Goal: Transaction & Acquisition: Purchase product/service

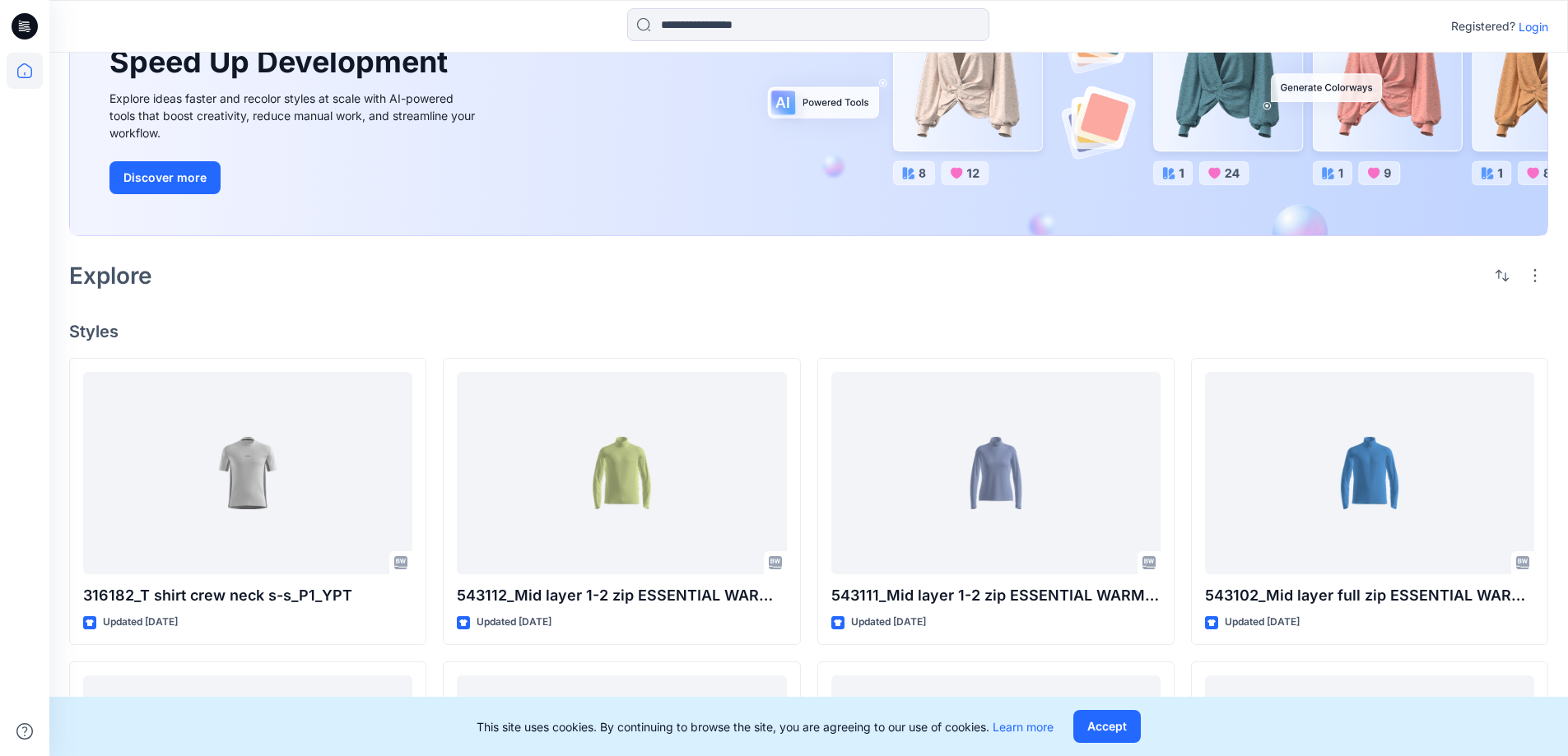
scroll to position [330, 0]
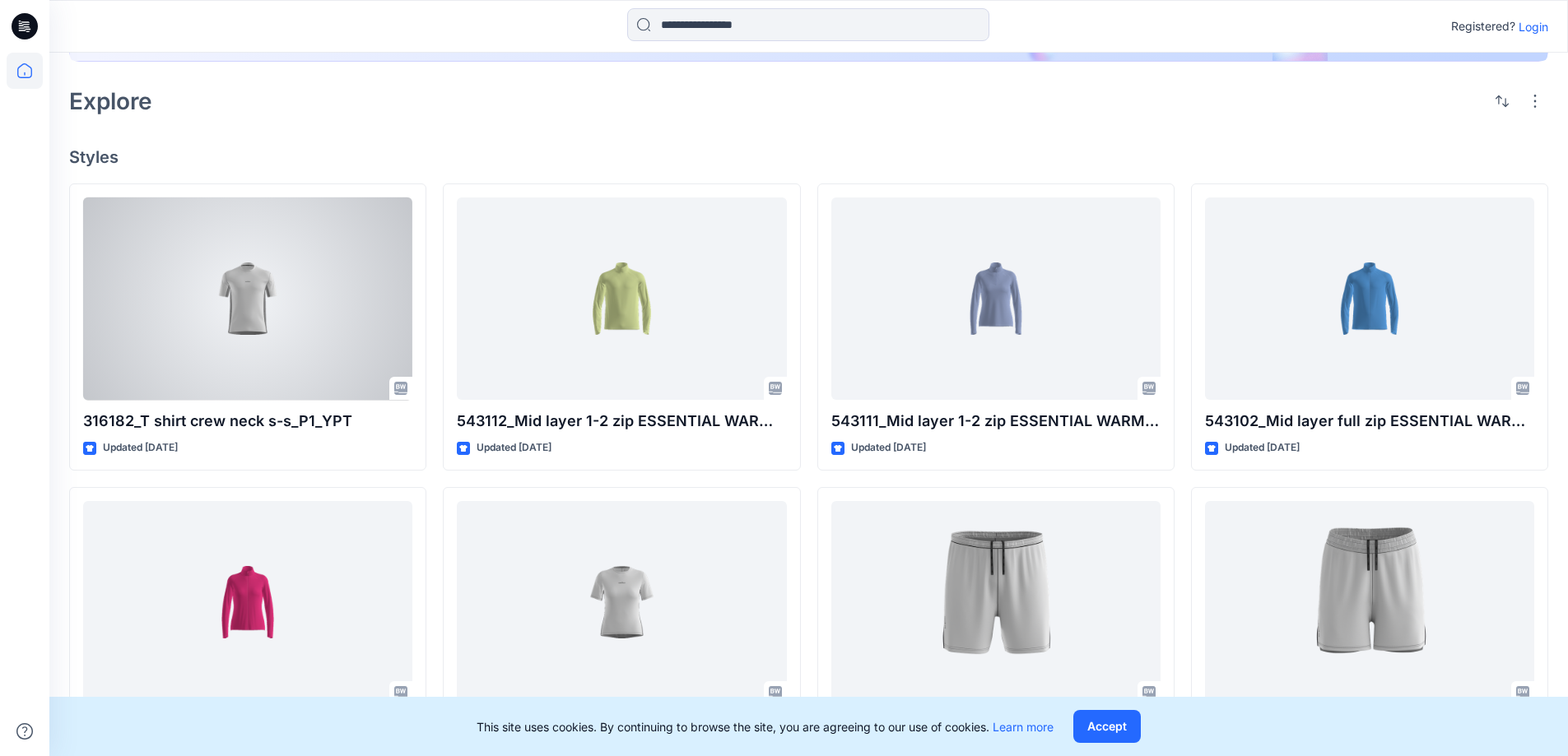
click at [387, 291] on div at bounding box center [247, 299] width 330 height 203
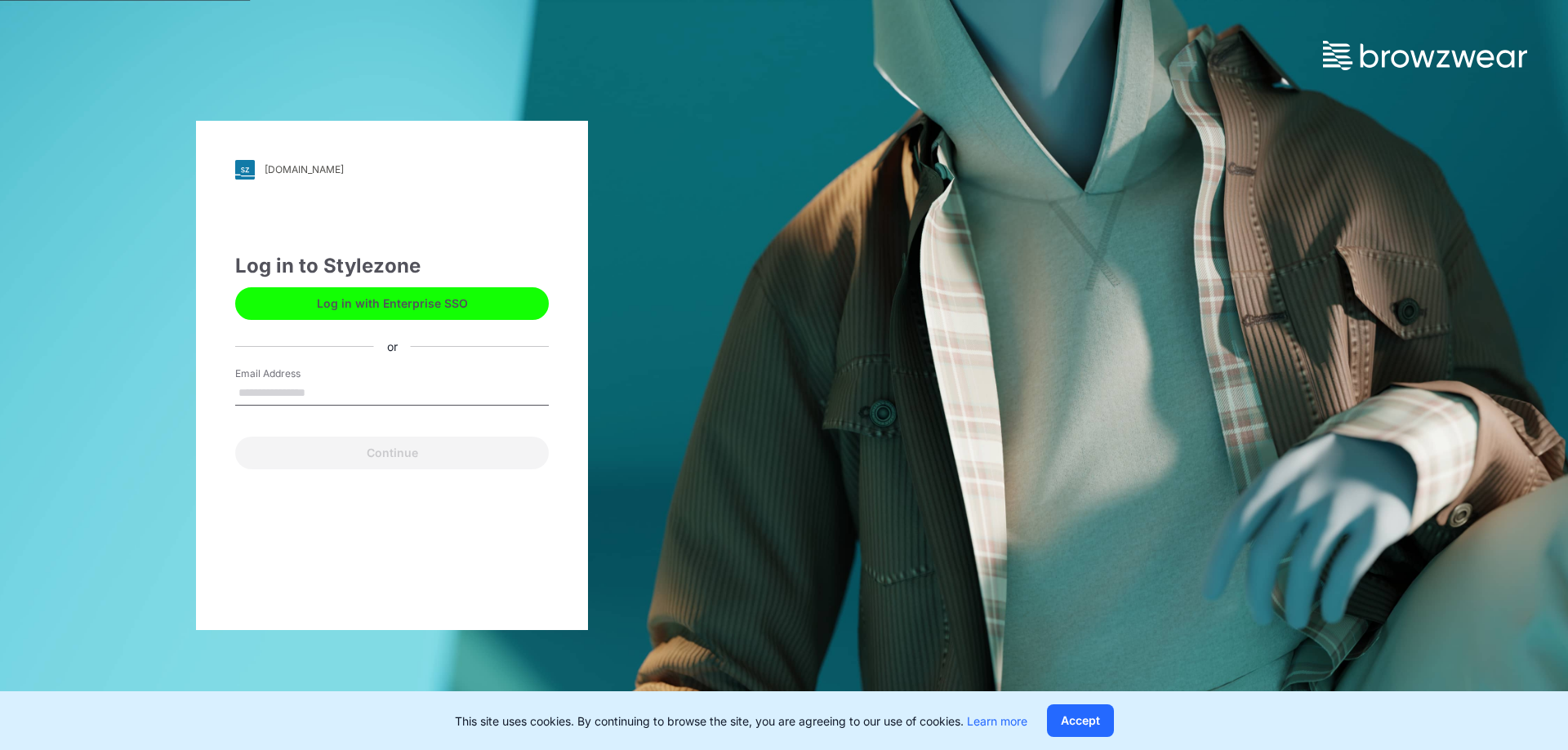
click at [353, 399] on input "Email Address" at bounding box center [391, 393] width 313 height 25
type input "**********"
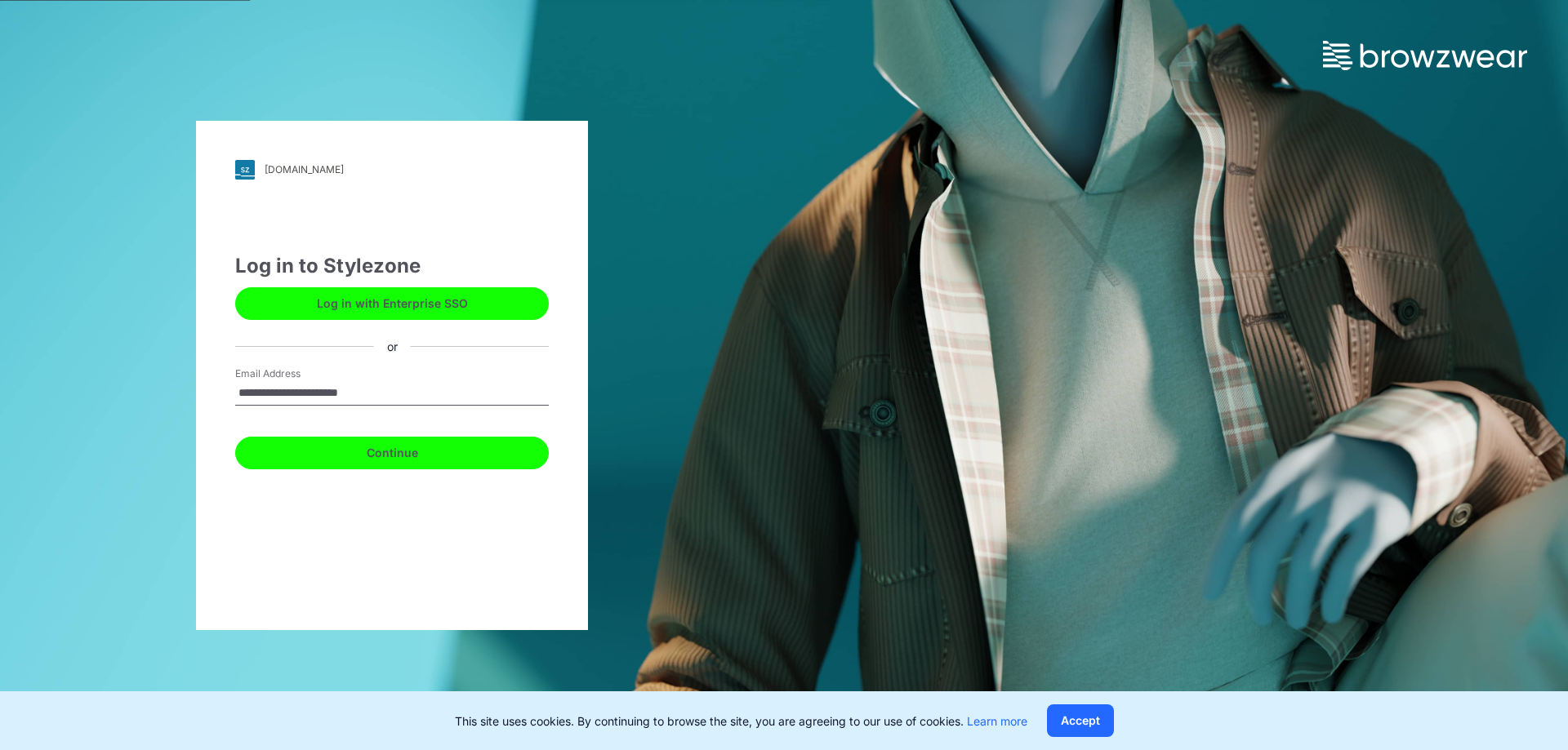
click at [423, 465] on button "Continue" at bounding box center [391, 453] width 313 height 32
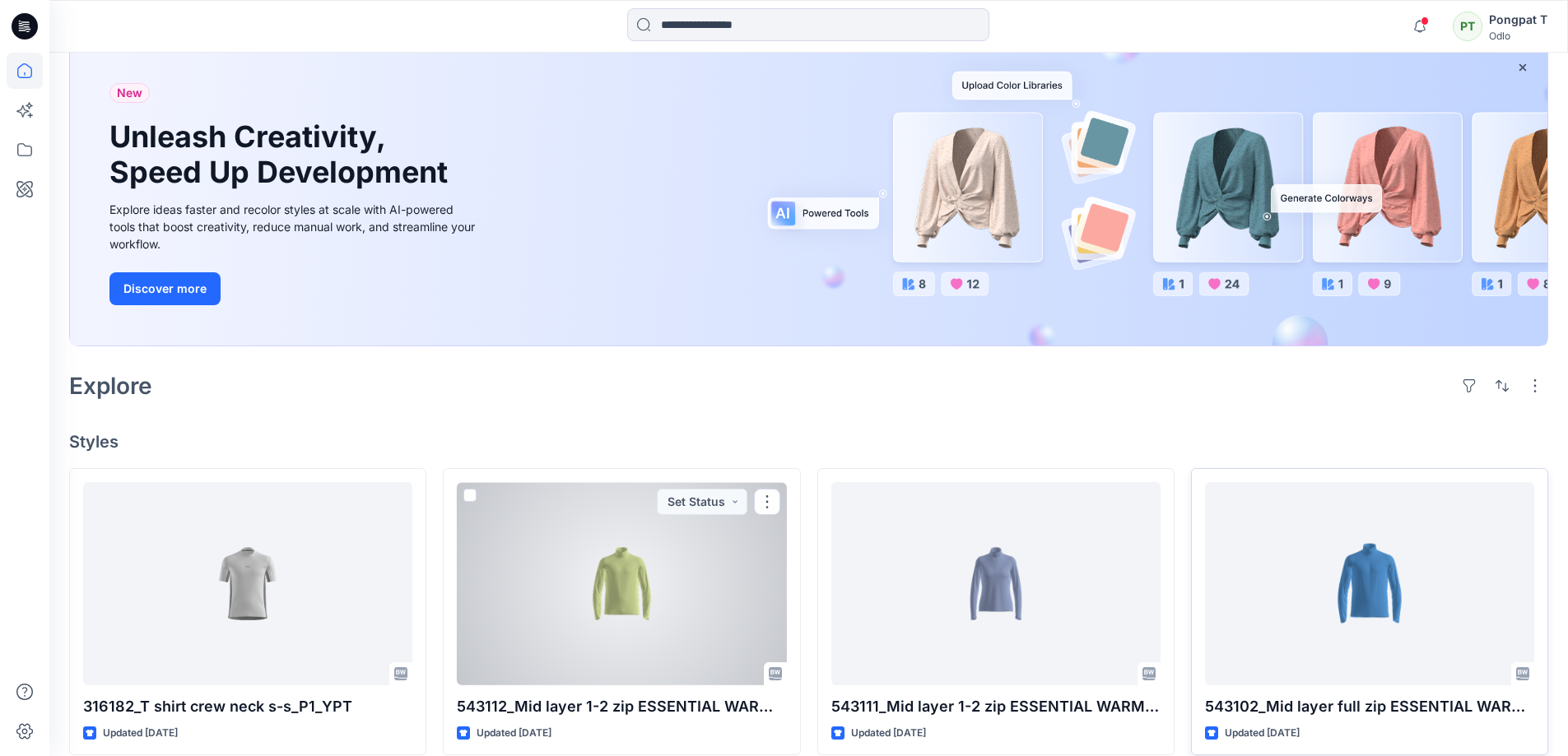
scroll to position [330, 0]
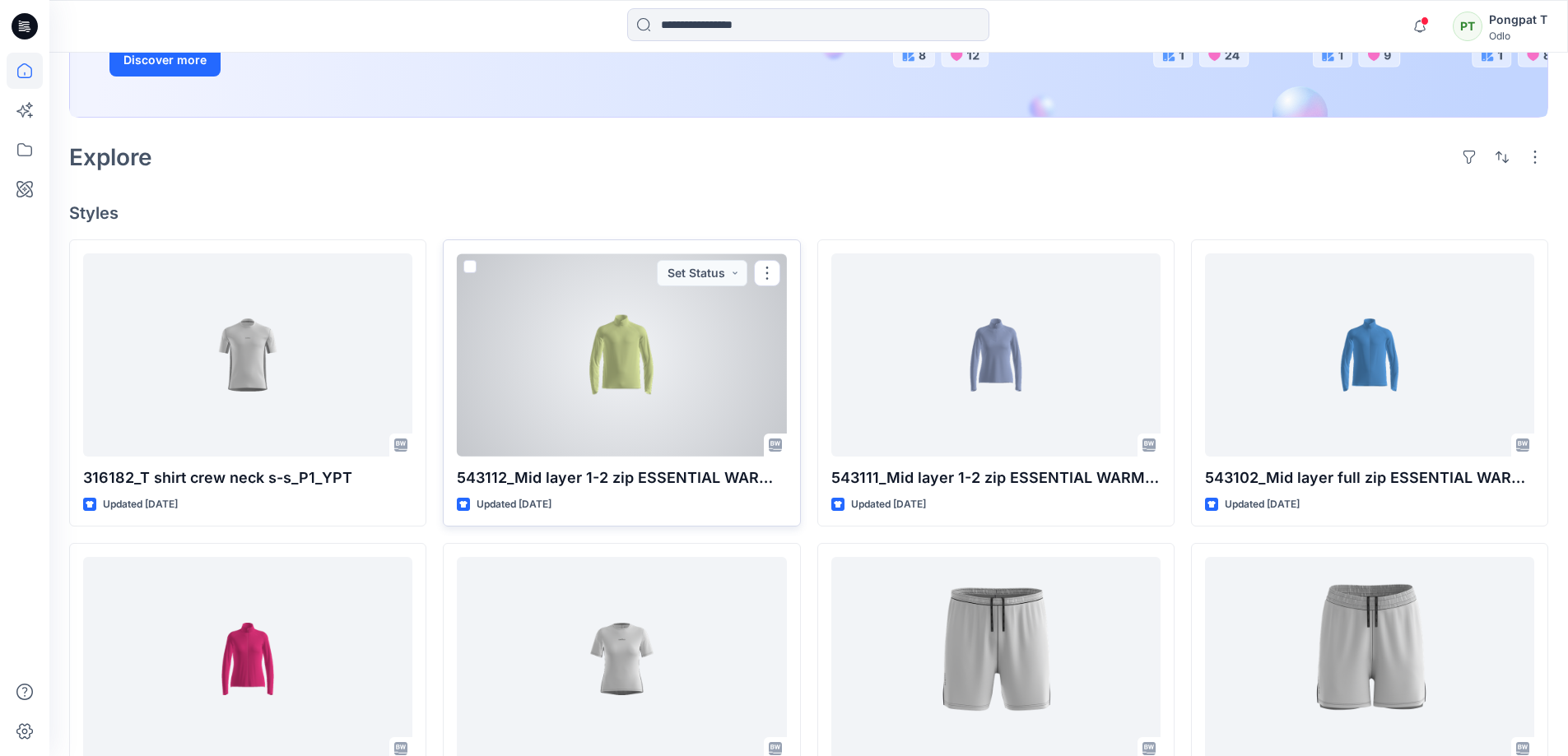
click at [658, 345] on div at bounding box center [622, 354] width 330 height 203
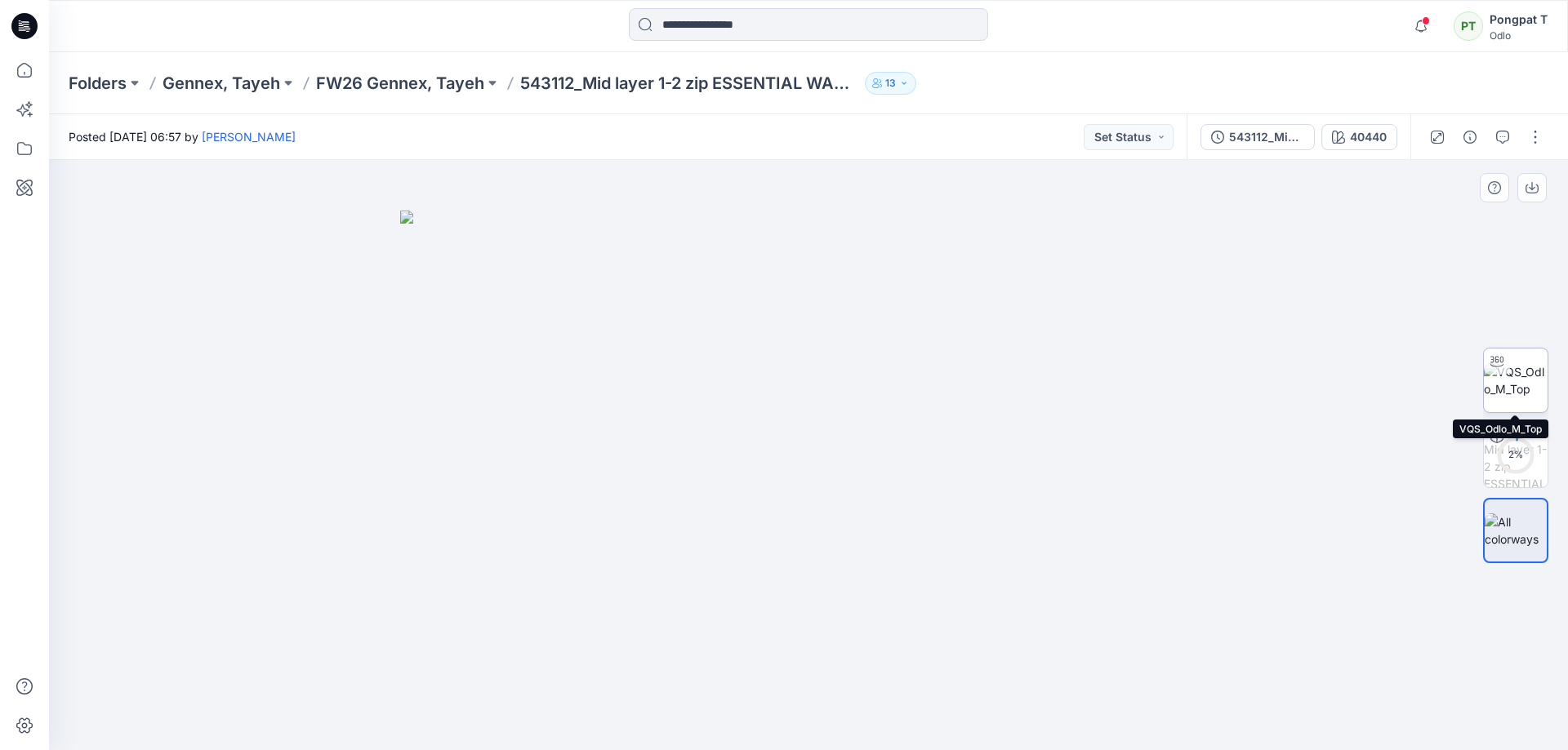
click at [1520, 380] on img at bounding box center [1515, 380] width 64 height 34
